Goal: Communication & Community: Ask a question

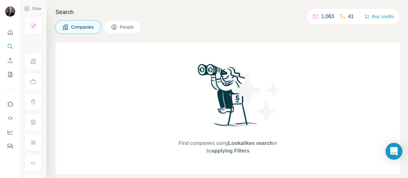
click at [396, 152] on icon "Open Intercom Messenger" at bounding box center [393, 151] width 7 height 8
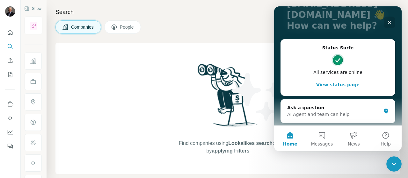
scroll to position [64, 0]
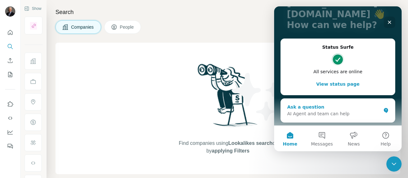
click at [332, 115] on div "AI Agent and team can help" at bounding box center [334, 114] width 94 height 7
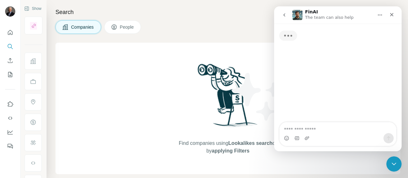
scroll to position [0, 0]
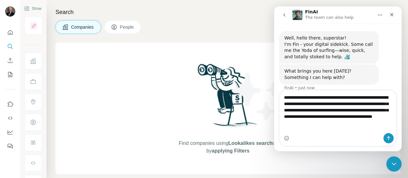
drag, startPoint x: 361, startPoint y: 125, endPoint x: 400, endPoint y: 122, distance: 39.0
click at [381, 122] on textarea "**********" at bounding box center [338, 109] width 117 height 36
type textarea "**********"
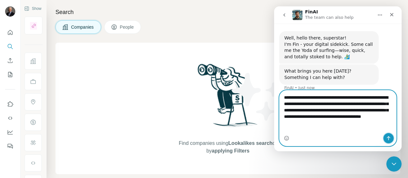
click at [390, 139] on icon "Send a message…" at bounding box center [388, 138] width 5 height 5
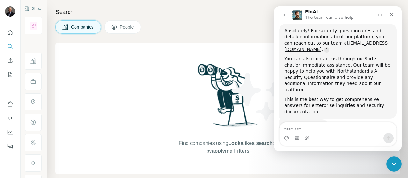
scroll to position [90, 0]
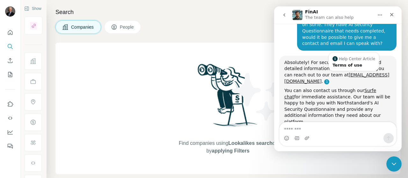
click at [330, 79] on link "Source reference 10783960:" at bounding box center [326, 81] width 5 height 5
click at [339, 134] on div "Intercom messenger" at bounding box center [338, 138] width 117 height 10
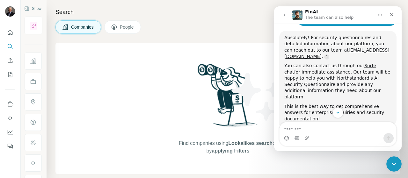
scroll to position [122, 0]
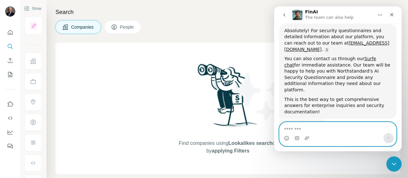
click at [303, 125] on textarea "Message…" at bounding box center [338, 127] width 117 height 11
type textarea "*******"
click at [389, 137] on icon "Send a message…" at bounding box center [389, 139] width 4 height 4
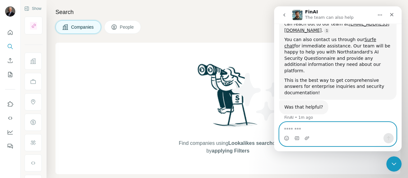
scroll to position [161, 0]
